Goal: Find specific page/section: Find specific page/section

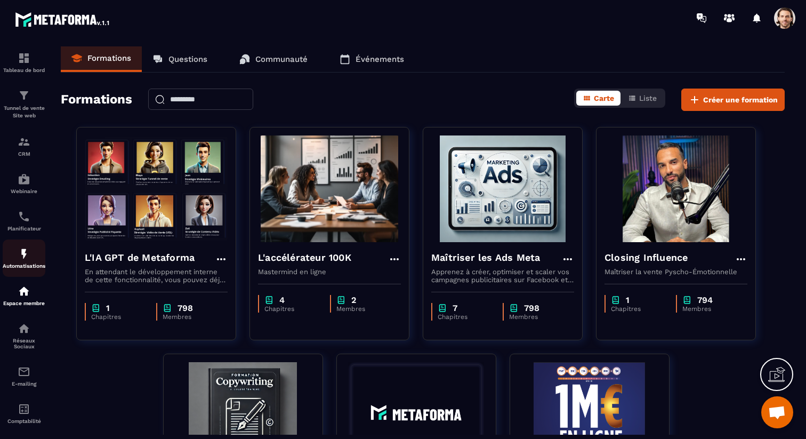
click at [25, 266] on p "Automatisations" at bounding box center [24, 266] width 43 height 6
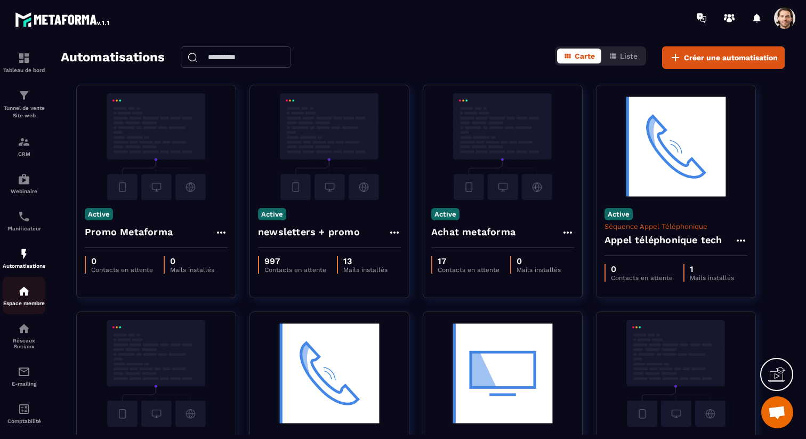
click at [19, 297] on img at bounding box center [24, 291] width 13 height 13
